Goal: Task Accomplishment & Management: Use online tool/utility

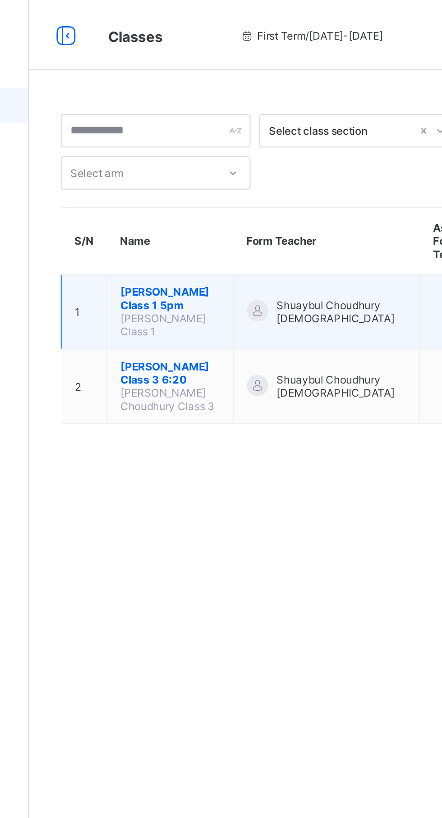
click at [166, 147] on span "[PERSON_NAME] Class 1 5pm" at bounding box center [180, 154] width 51 height 14
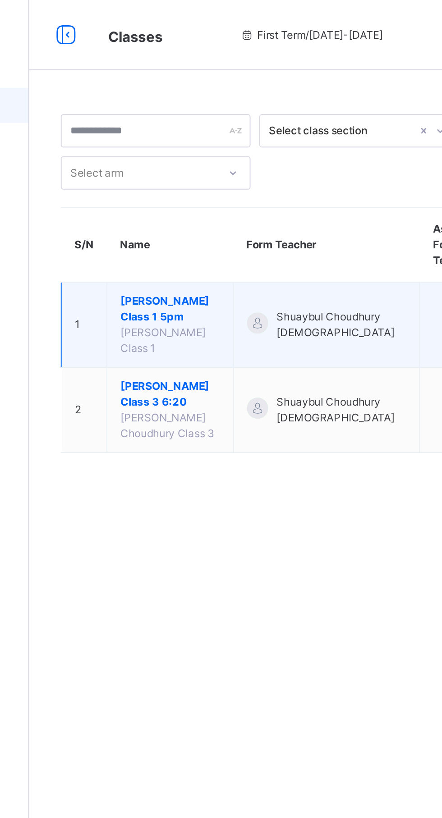
click at [185, 151] on span "[PERSON_NAME] Class 1 5pm" at bounding box center [180, 159] width 51 height 16
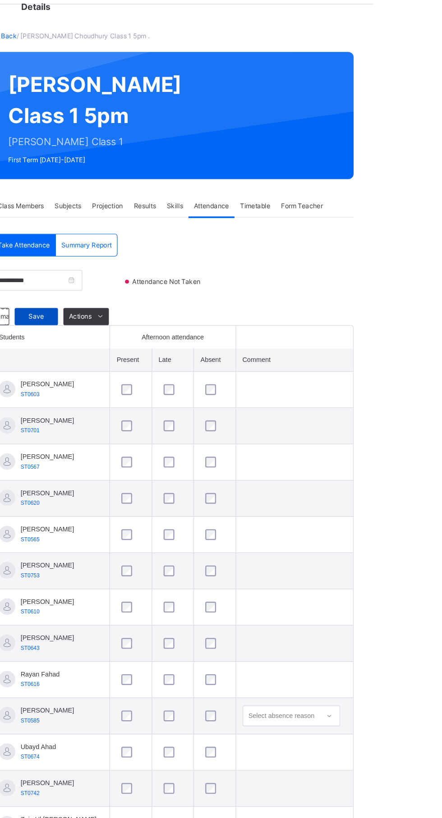
click at [162, 300] on span "Save" at bounding box center [161, 296] width 23 height 8
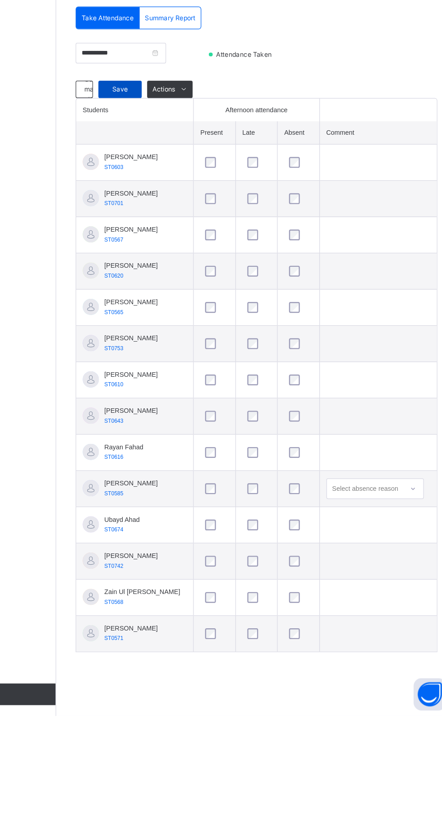
click at [168, 300] on span "Save" at bounding box center [161, 296] width 23 height 8
